Goal: Browse casually: Explore the website without a specific task or goal

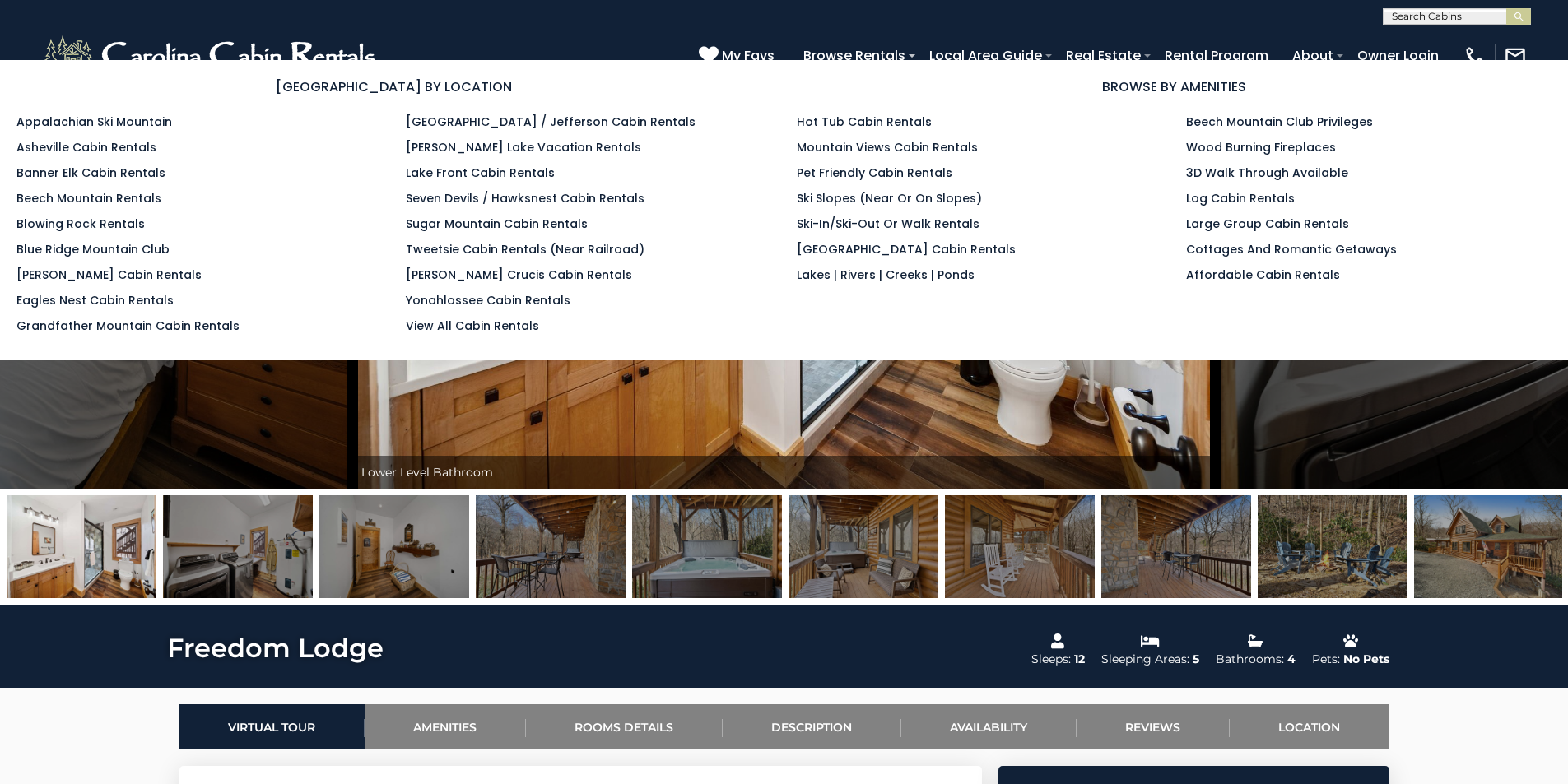
scroll to position [165, 0]
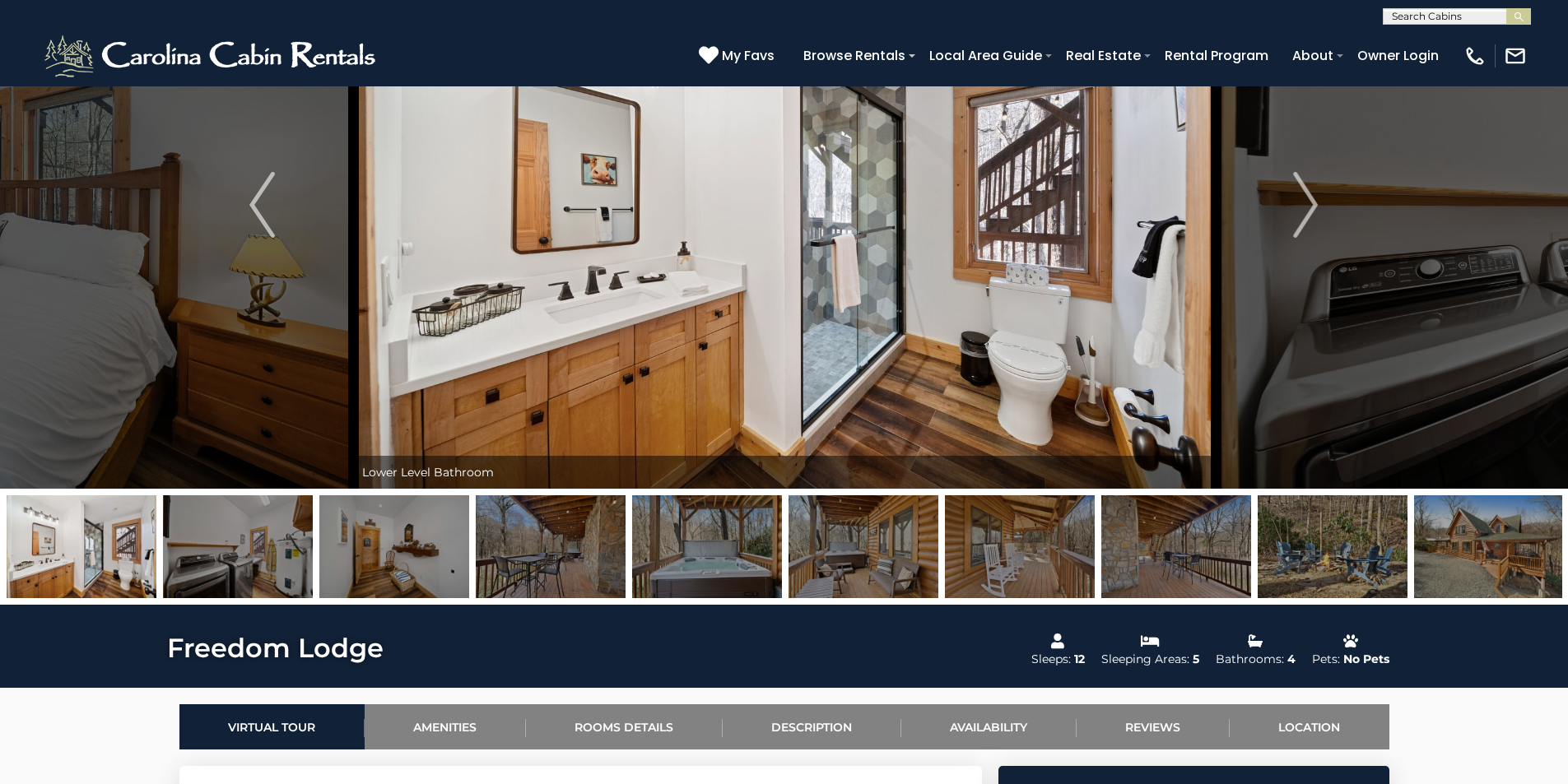
click at [907, 407] on img at bounding box center [785, 205] width 863 height 567
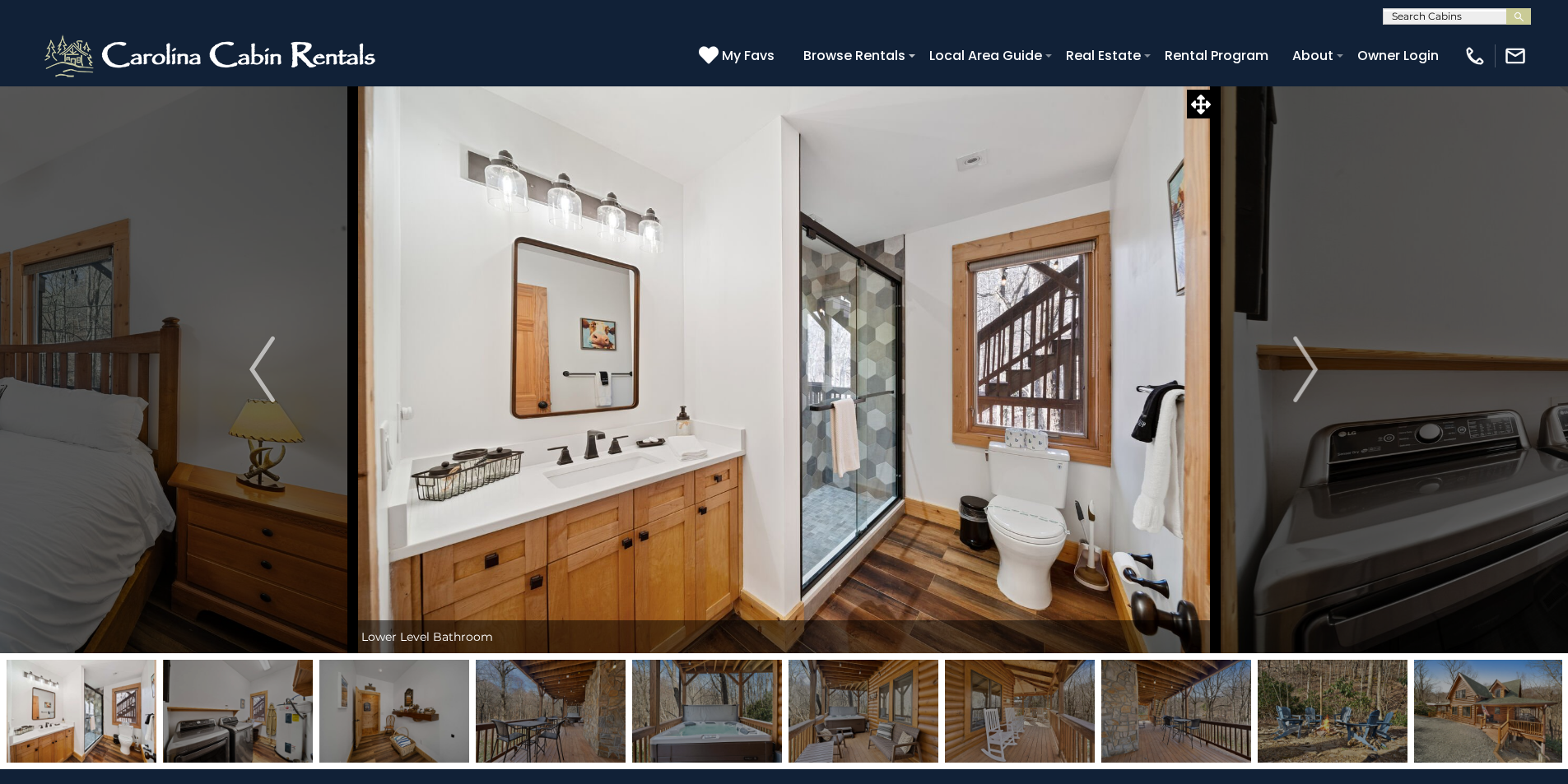
scroll to position [82, 0]
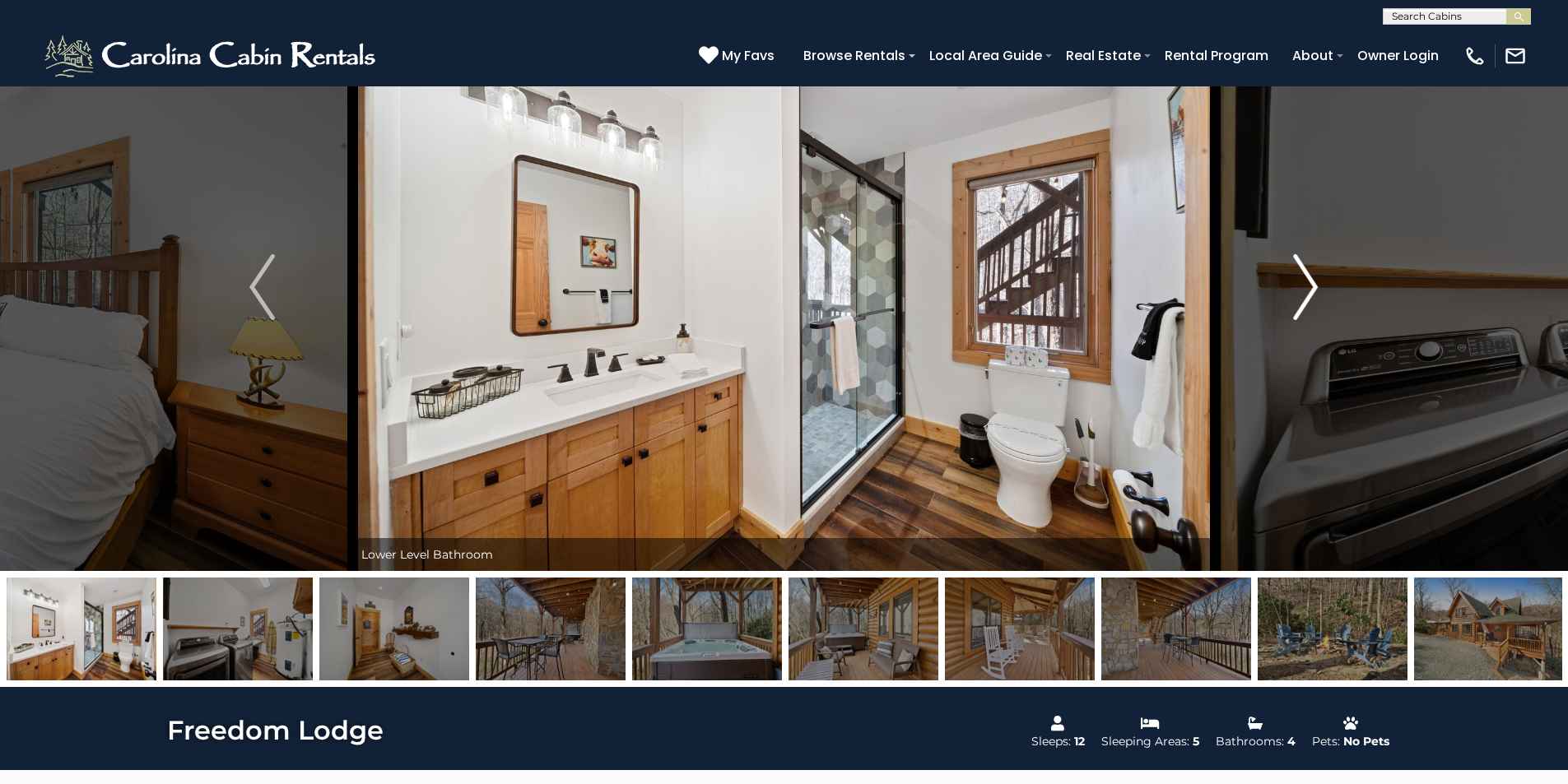
click at [1312, 282] on img "Next" at bounding box center [1305, 286] width 24 height 65
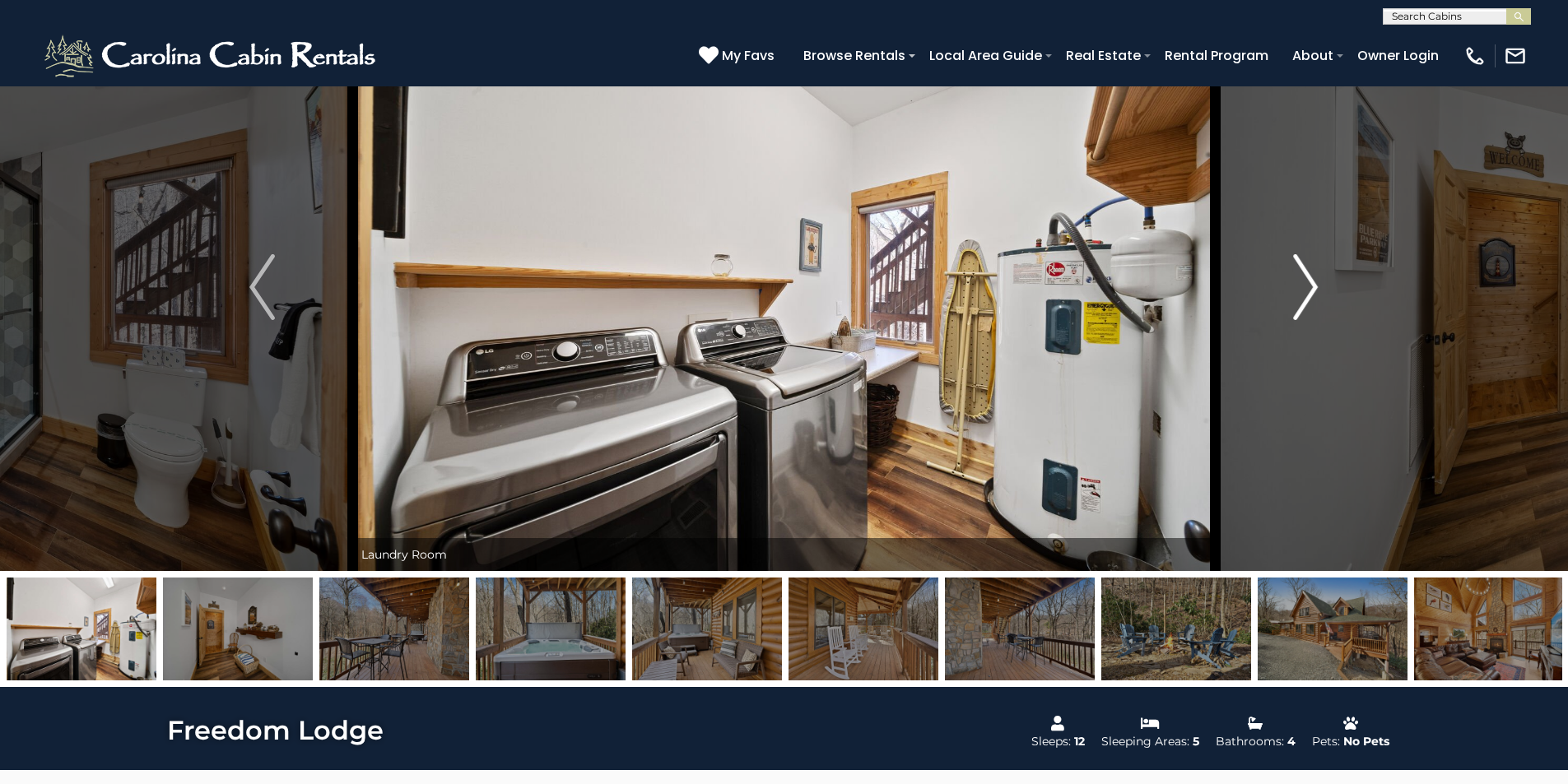
click at [1312, 282] on img "Next" at bounding box center [1305, 286] width 24 height 65
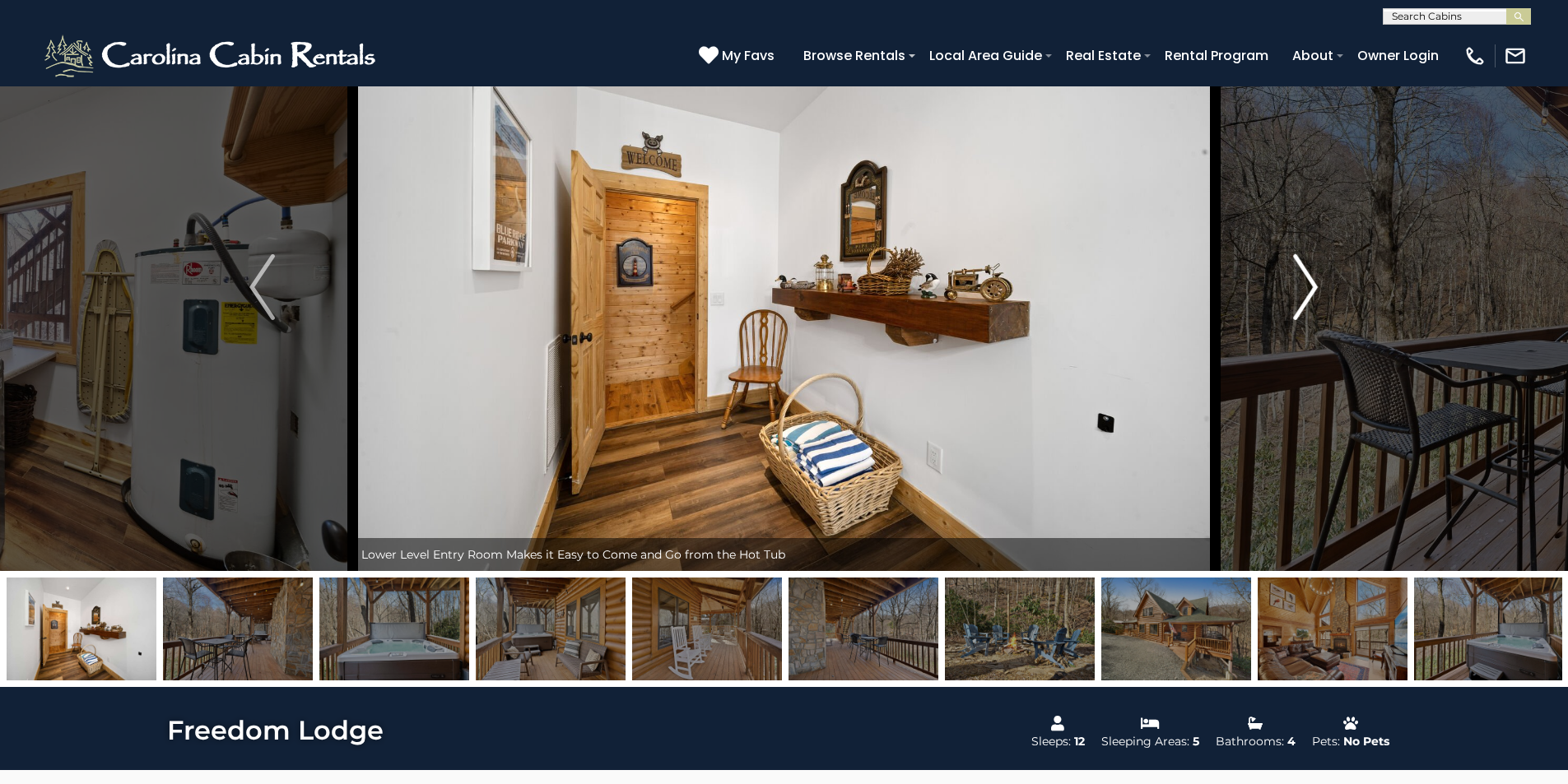
click at [1312, 282] on img "Next" at bounding box center [1305, 286] width 24 height 65
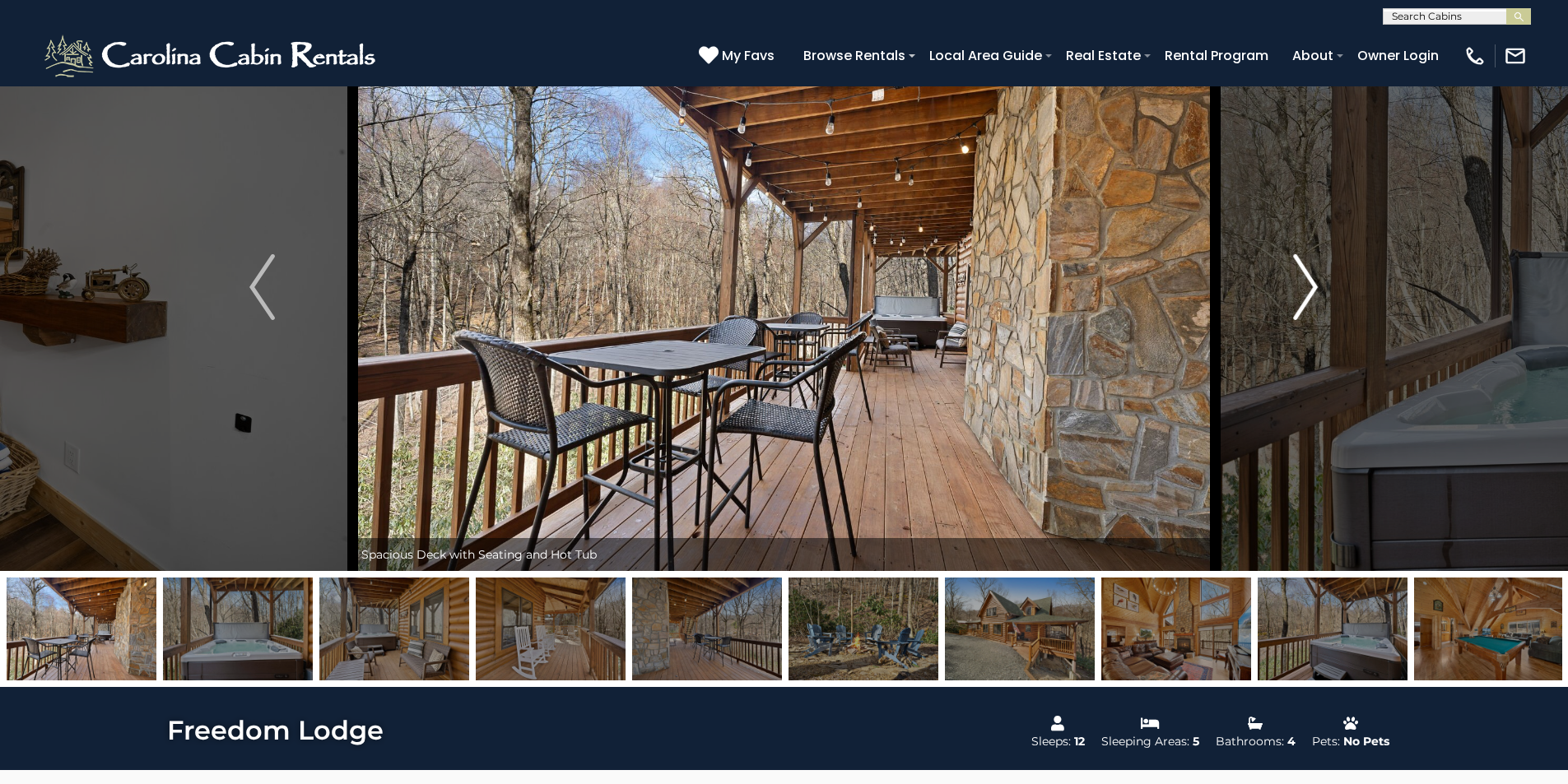
click at [1312, 282] on img "Next" at bounding box center [1305, 286] width 24 height 65
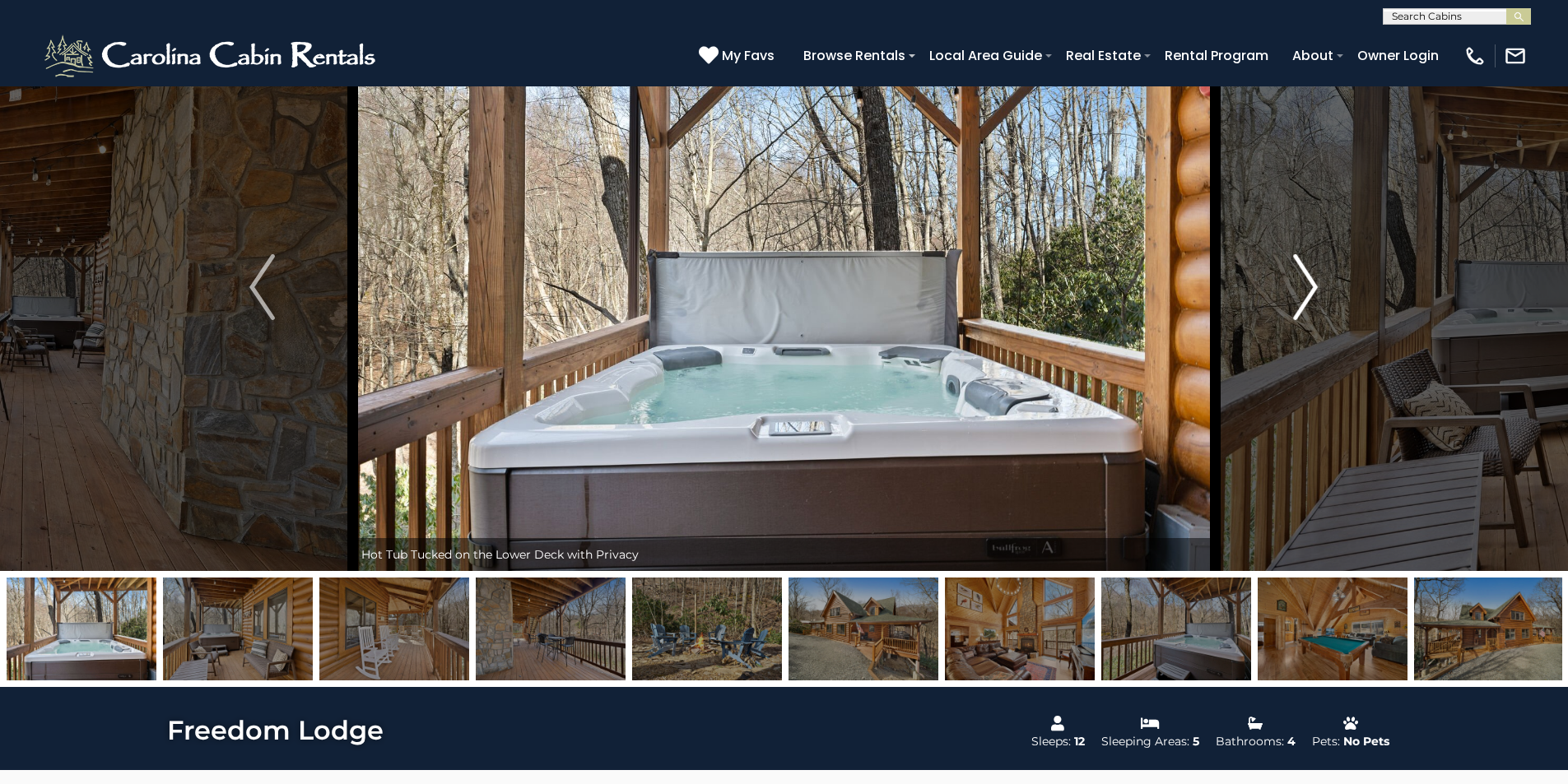
click at [1312, 282] on img "Next" at bounding box center [1305, 286] width 24 height 65
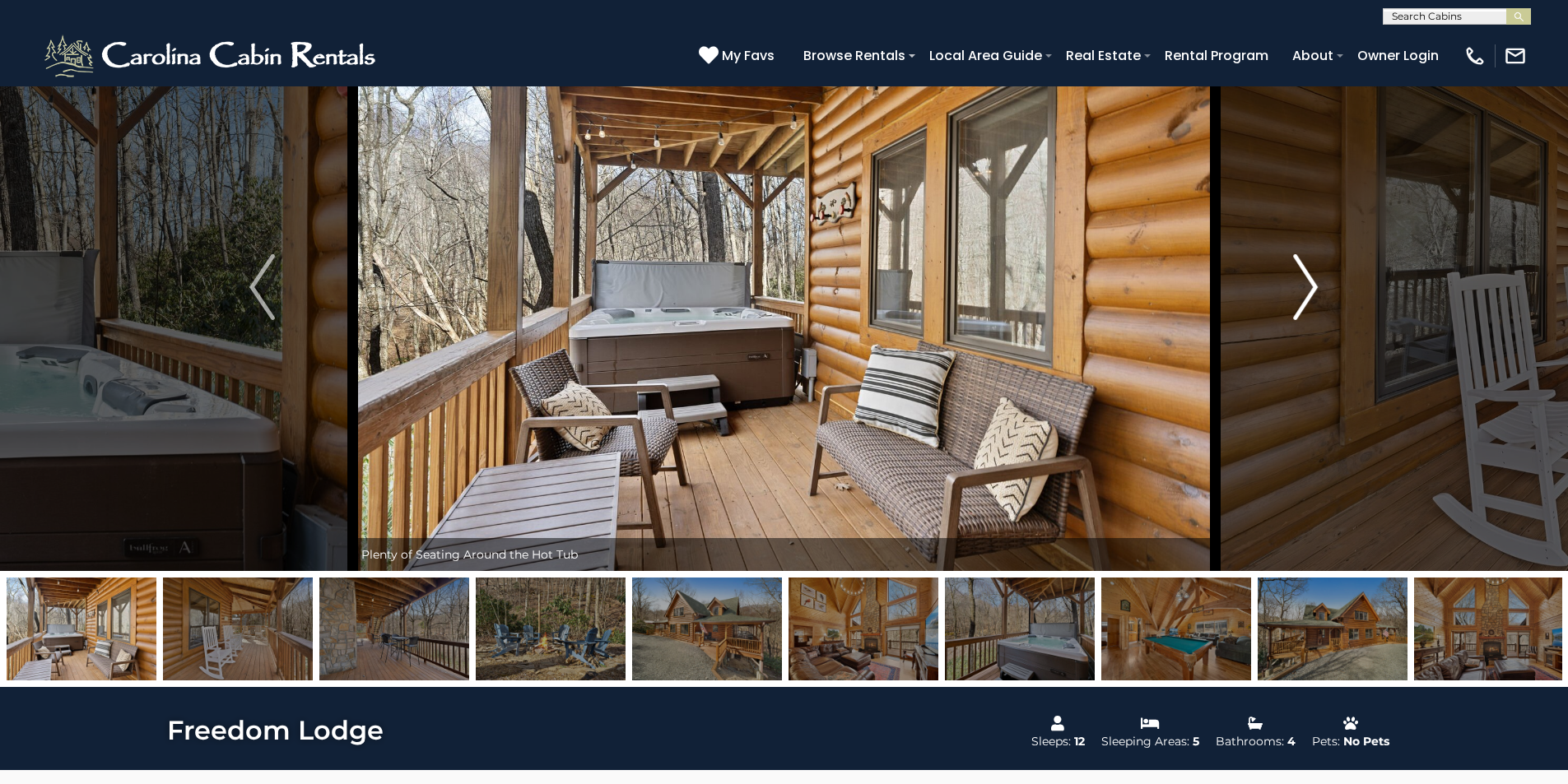
click at [1312, 282] on img "Next" at bounding box center [1305, 286] width 24 height 65
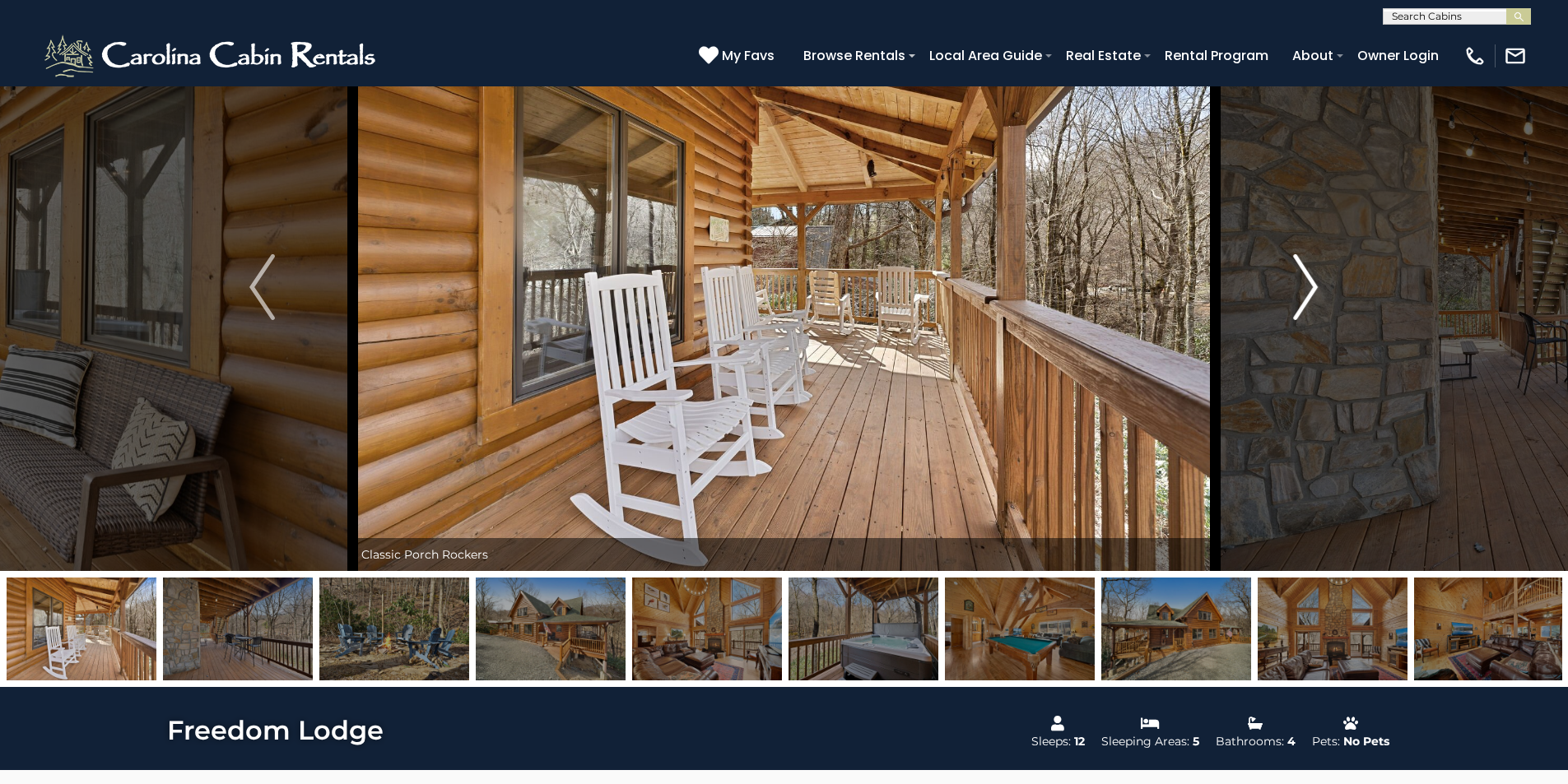
click at [1312, 282] on img "Next" at bounding box center [1305, 286] width 24 height 65
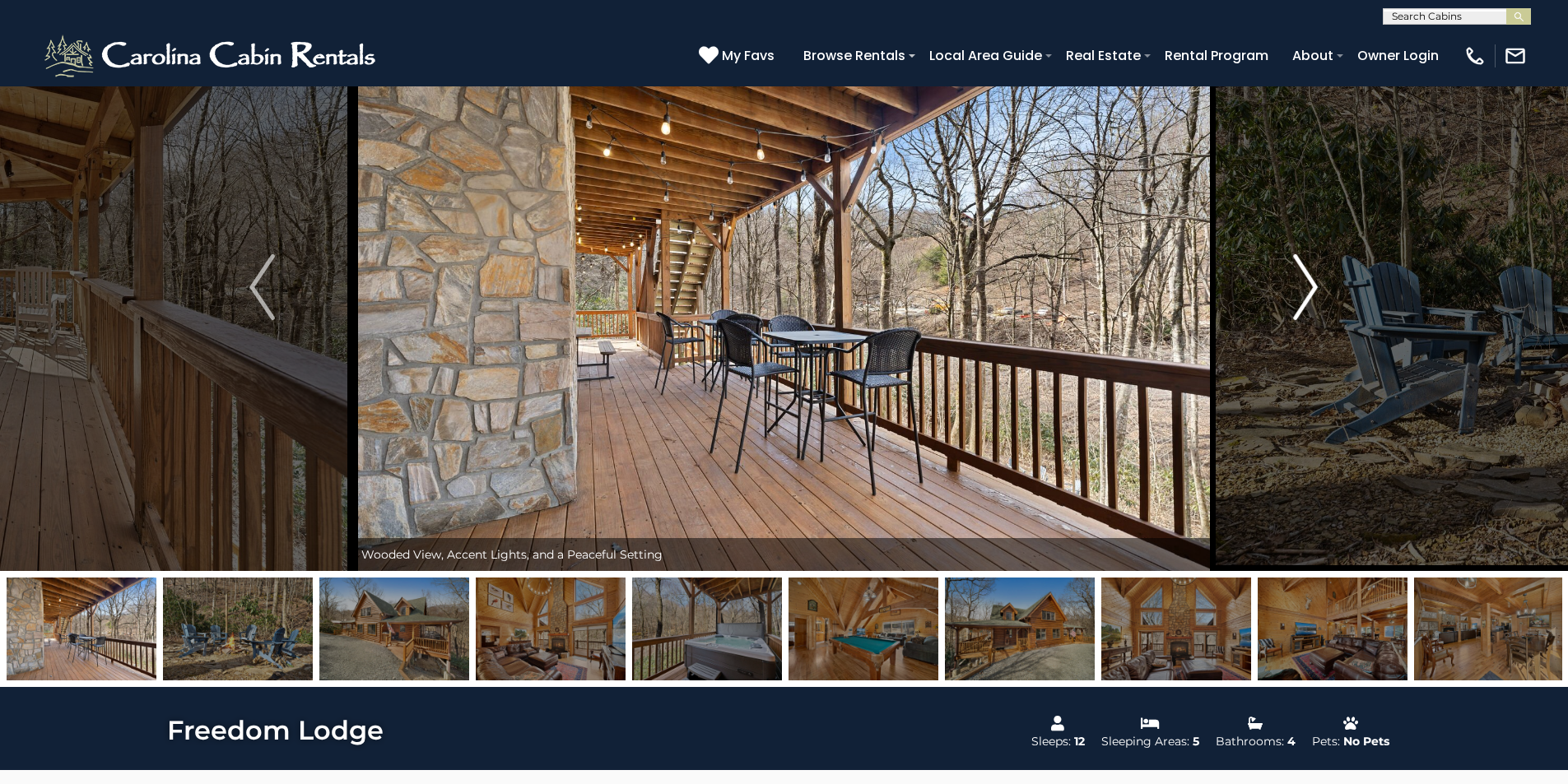
click at [1312, 282] on img "Next" at bounding box center [1305, 286] width 24 height 65
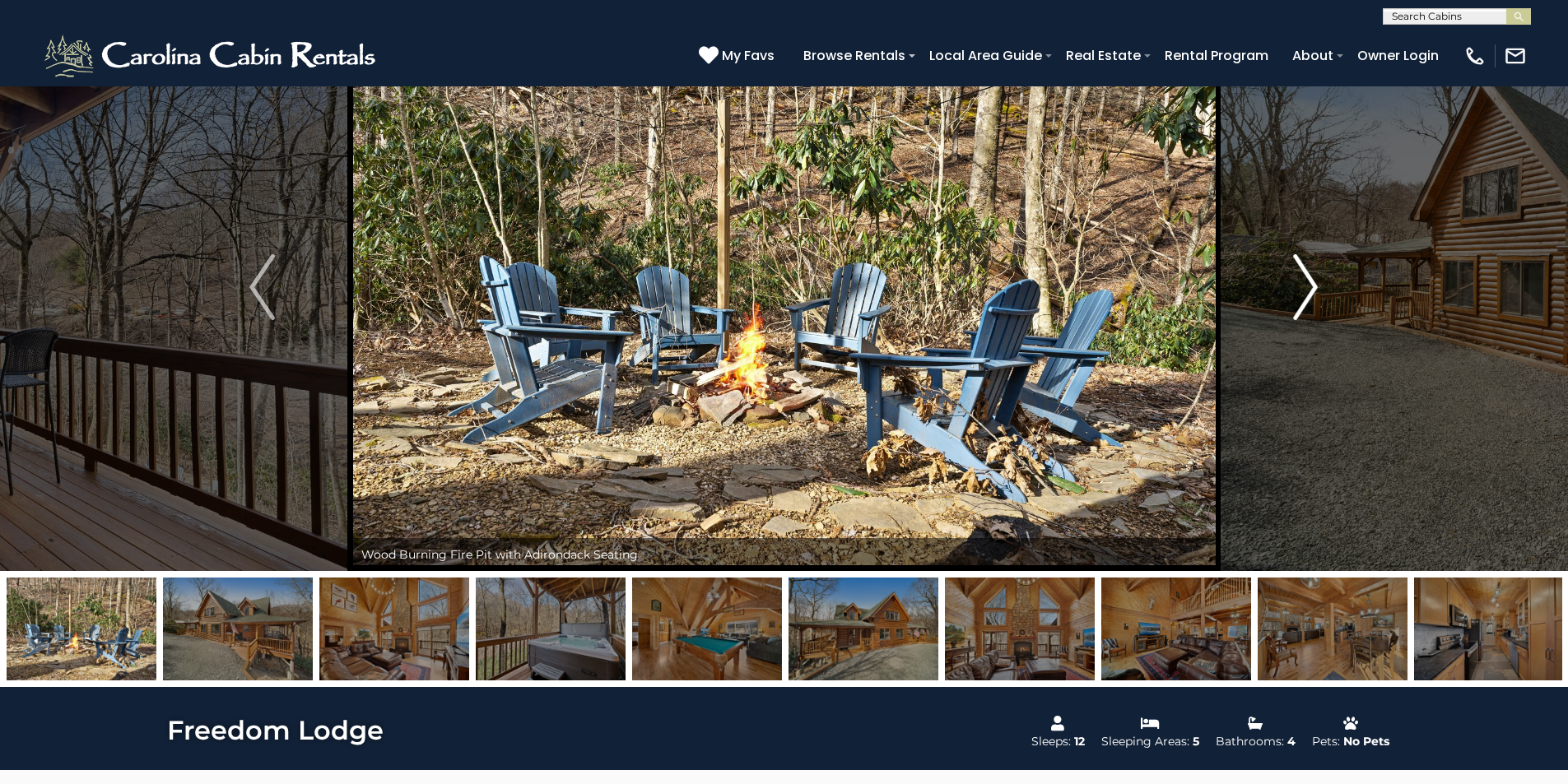
click at [1312, 282] on img "Next" at bounding box center [1305, 286] width 24 height 65
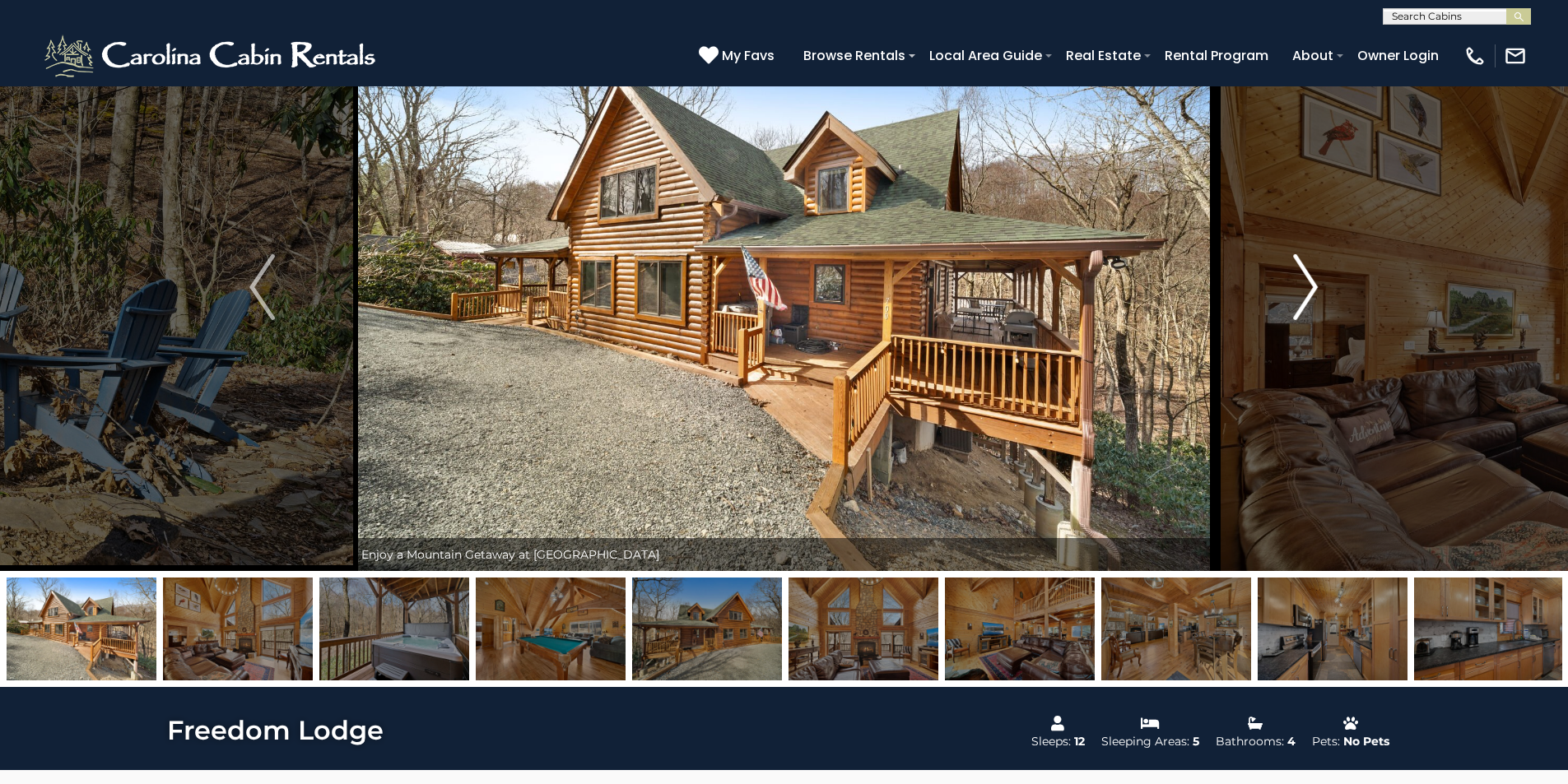
click at [1312, 282] on img "Next" at bounding box center [1305, 286] width 24 height 65
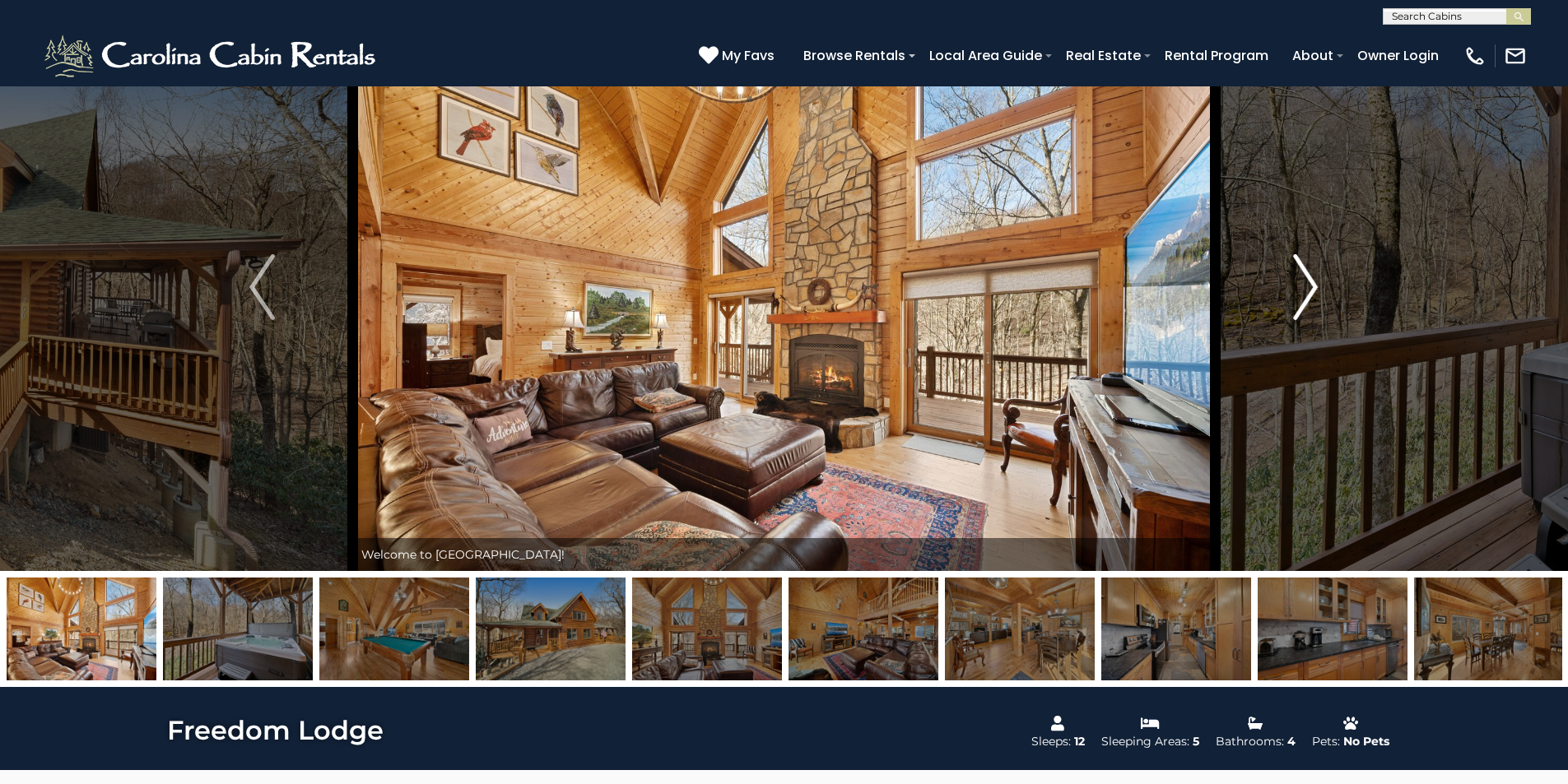
click at [1312, 282] on img "Next" at bounding box center [1305, 286] width 24 height 65
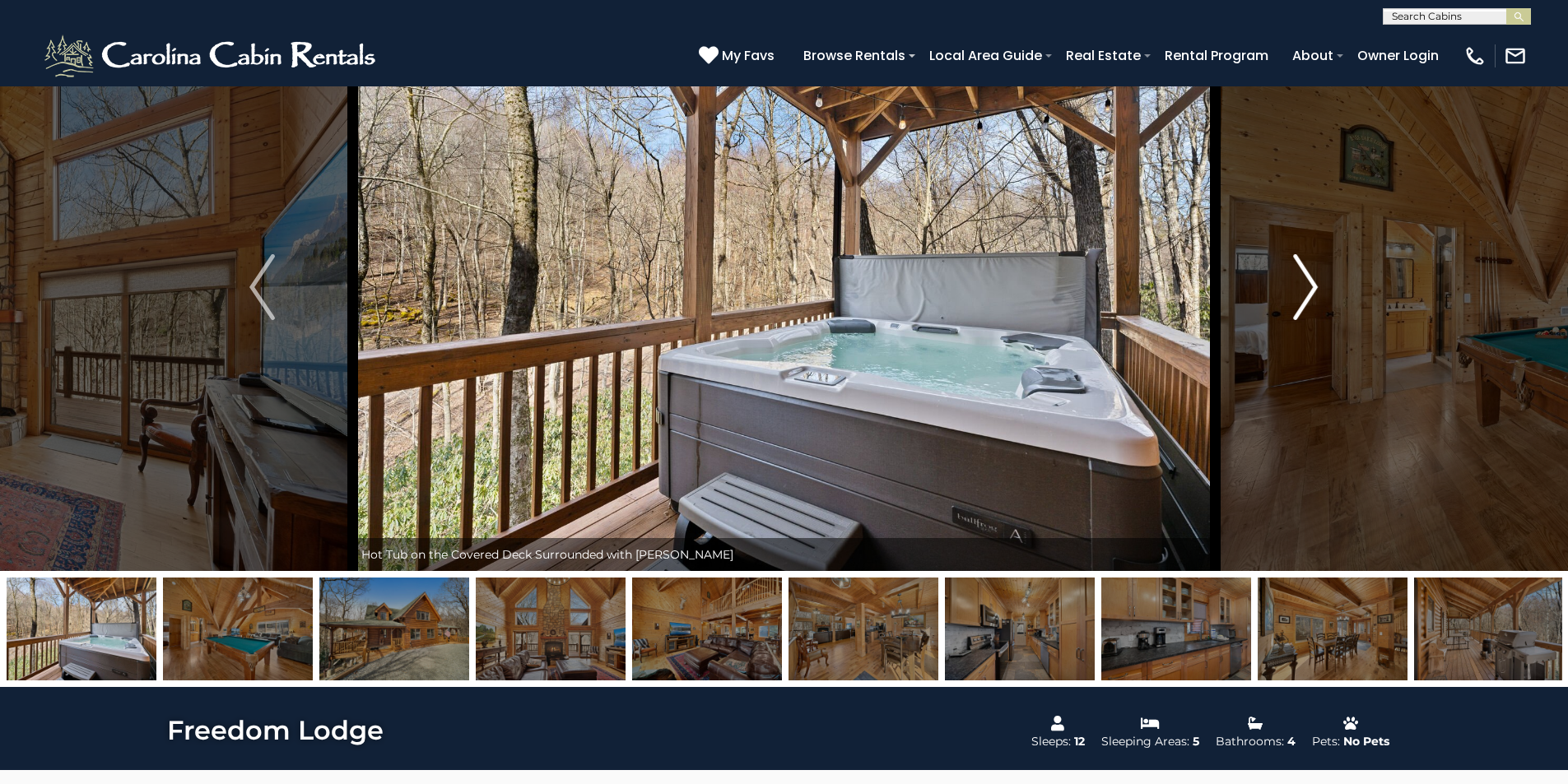
click at [1312, 282] on img "Next" at bounding box center [1305, 286] width 24 height 65
